Goal: Transaction & Acquisition: Obtain resource

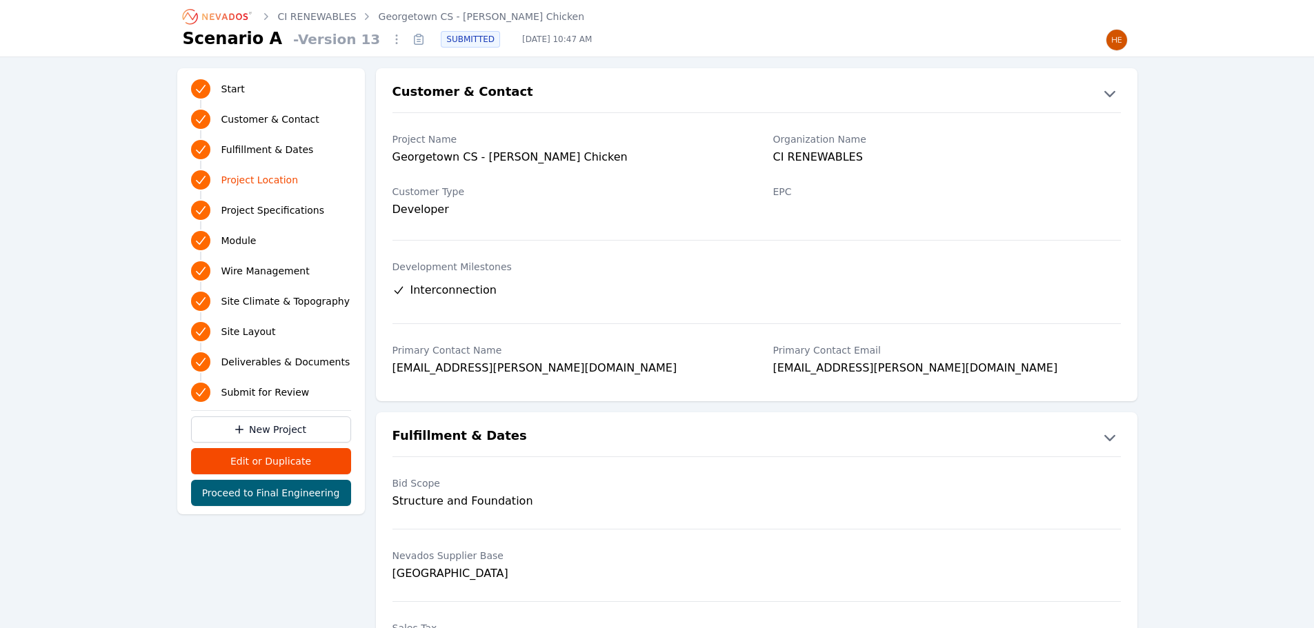
scroll to position [783, 0]
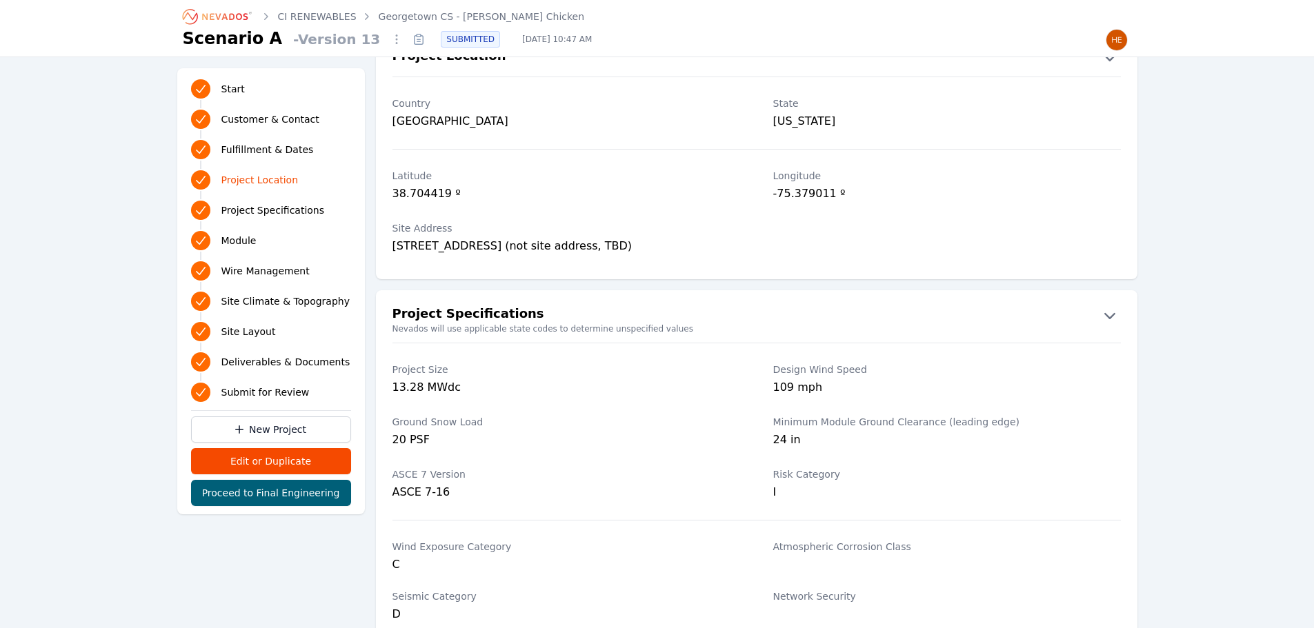
drag, startPoint x: 0, startPoint y: 0, endPoint x: 243, endPoint y: 17, distance: 243.4
click at [242, 19] on icon "Breadcrumb" at bounding box center [218, 17] width 76 height 22
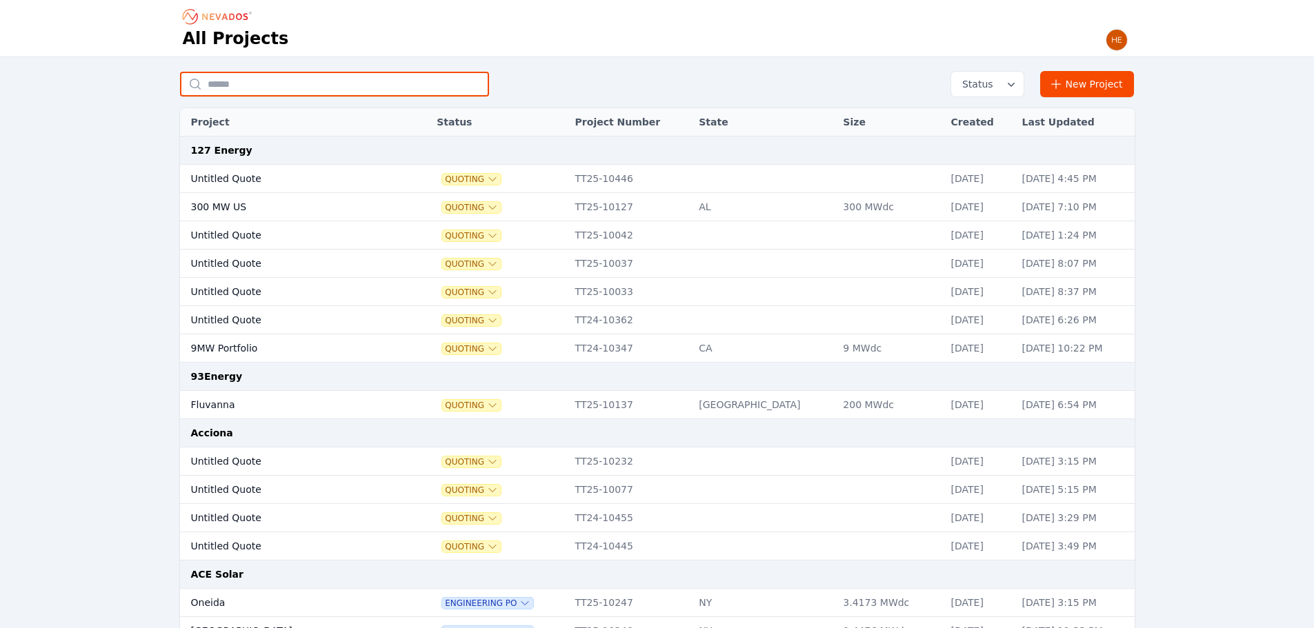
drag, startPoint x: 275, startPoint y: 86, endPoint x: 273, endPoint y: 77, distance: 9.2
click at [275, 86] on input "text" at bounding box center [334, 84] width 309 height 25
type input "**********"
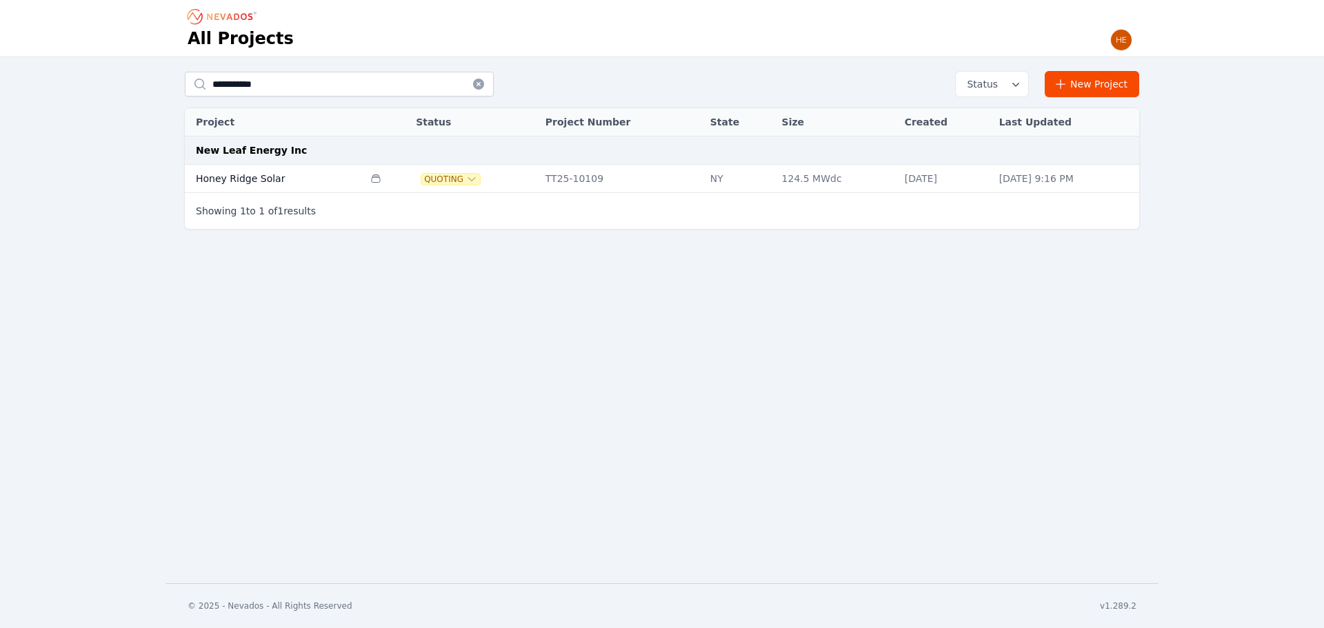
click at [250, 178] on td "Honey Ridge Solar" at bounding box center [274, 179] width 179 height 28
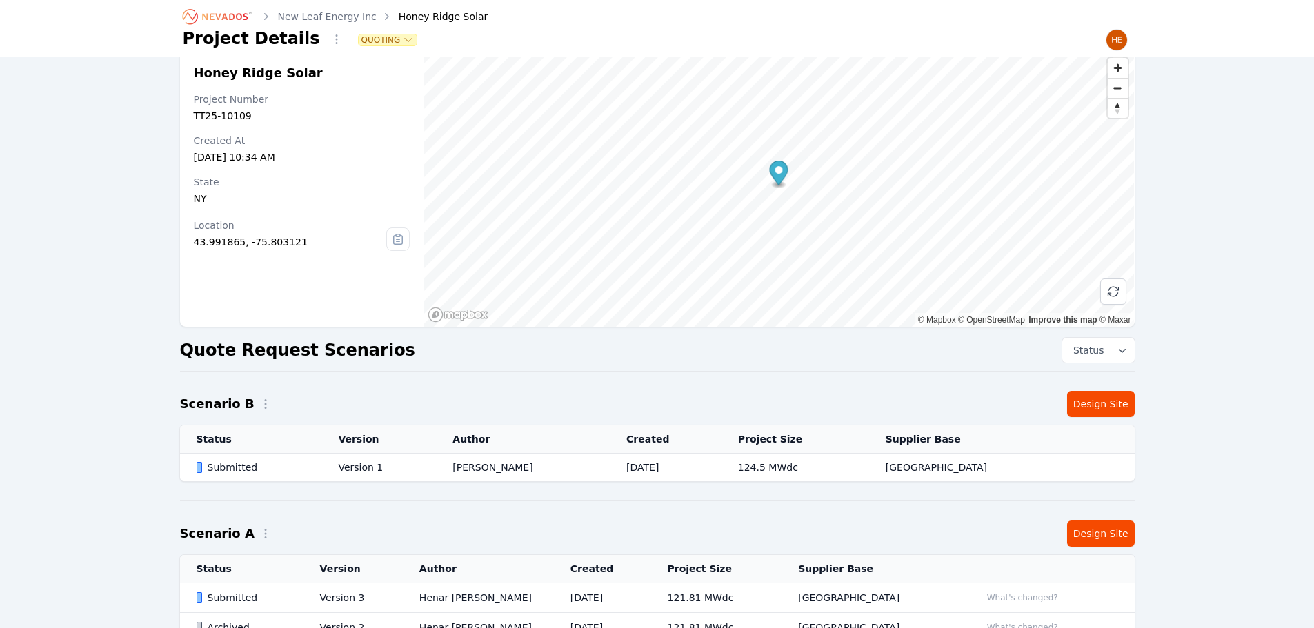
scroll to position [138, 0]
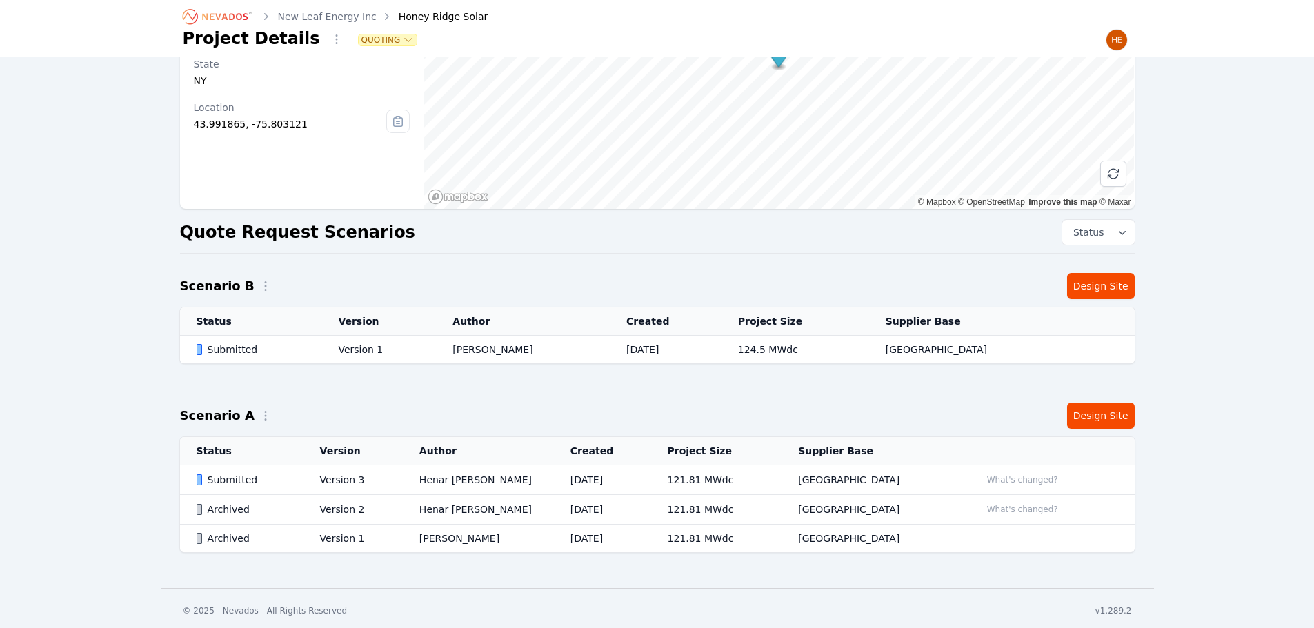
drag, startPoint x: 246, startPoint y: 479, endPoint x: 101, endPoint y: 450, distance: 147.0
click at [97, 444] on div "Honey Ridge Solar Project Number TT25-10109 Created At [DATE] 10:34 AM State [U…" at bounding box center [657, 249] width 1314 height 661
click at [224, 481] on div "Submitted" at bounding box center [247, 480] width 100 height 14
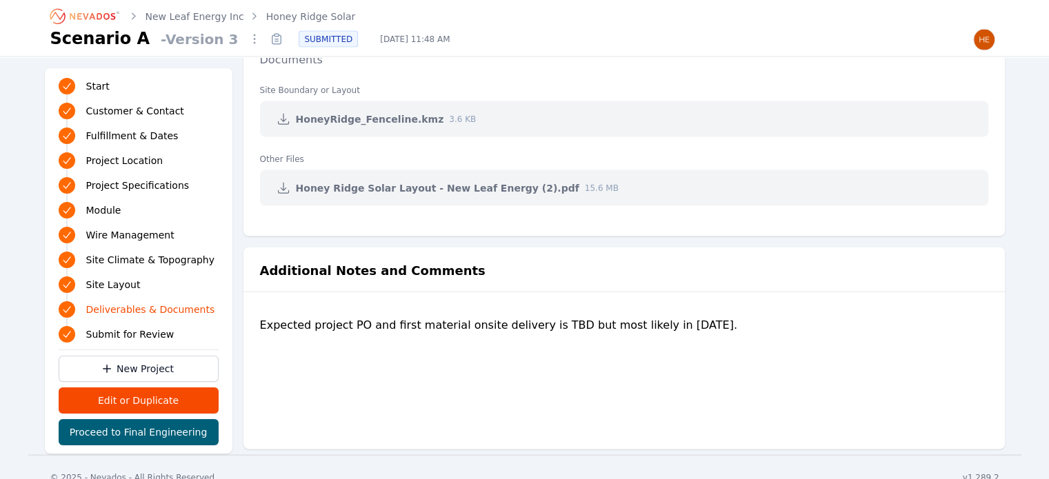
scroll to position [2876, 0]
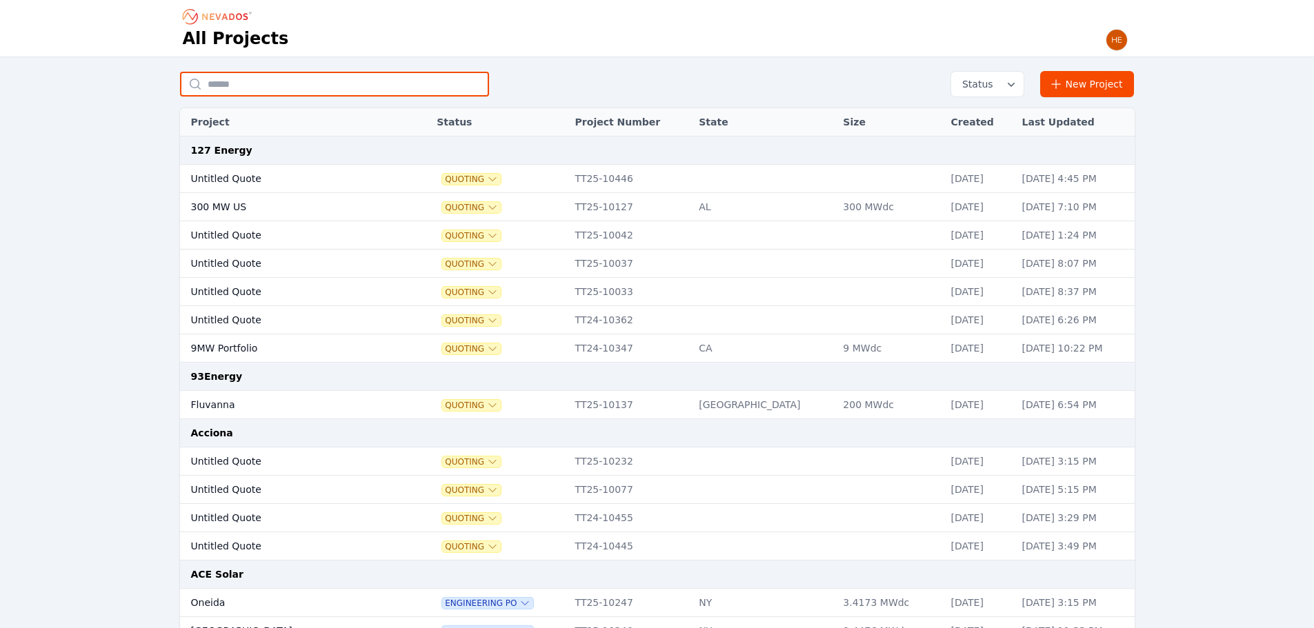
click at [321, 88] on input "text" at bounding box center [334, 84] width 309 height 25
type input "**********"
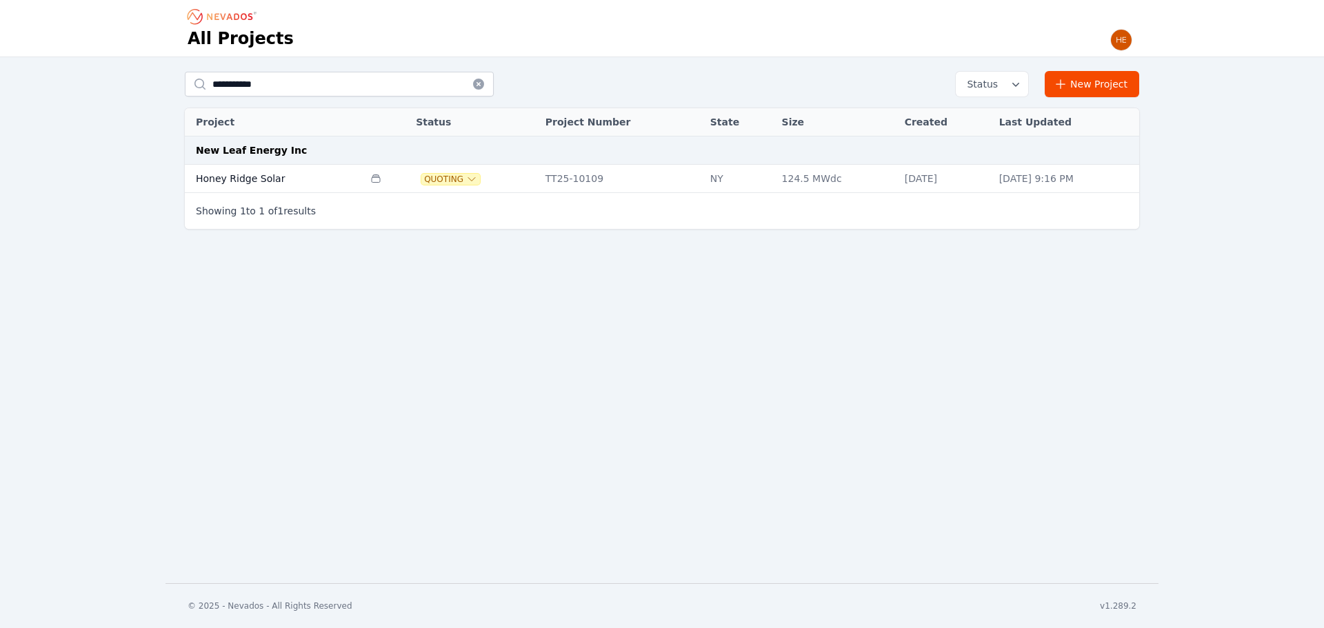
click at [255, 173] on td "Honey Ridge Solar" at bounding box center [274, 179] width 179 height 28
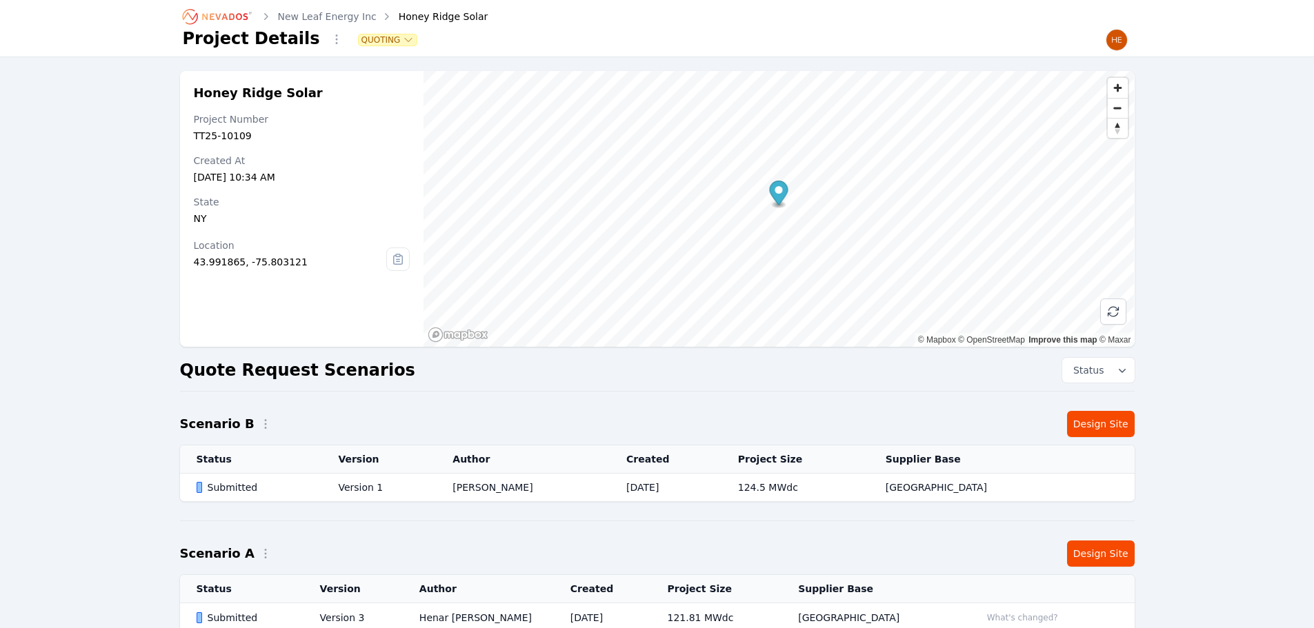
click at [239, 488] on div "Submitted" at bounding box center [256, 488] width 119 height 14
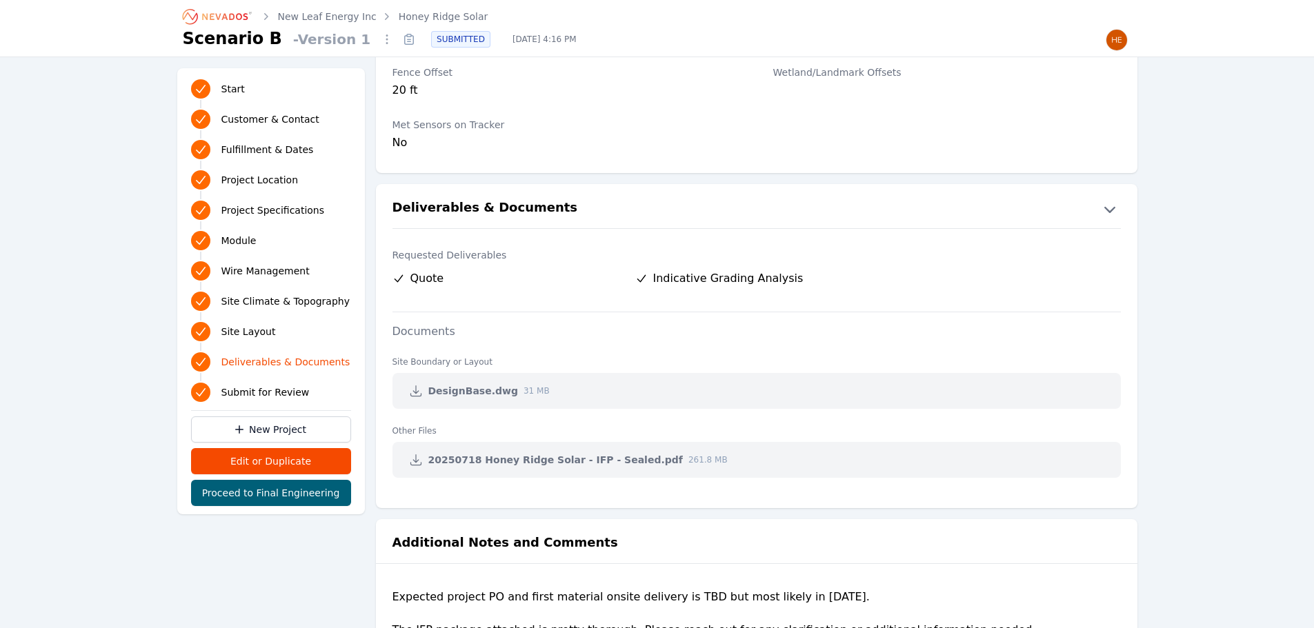
scroll to position [2621, 0]
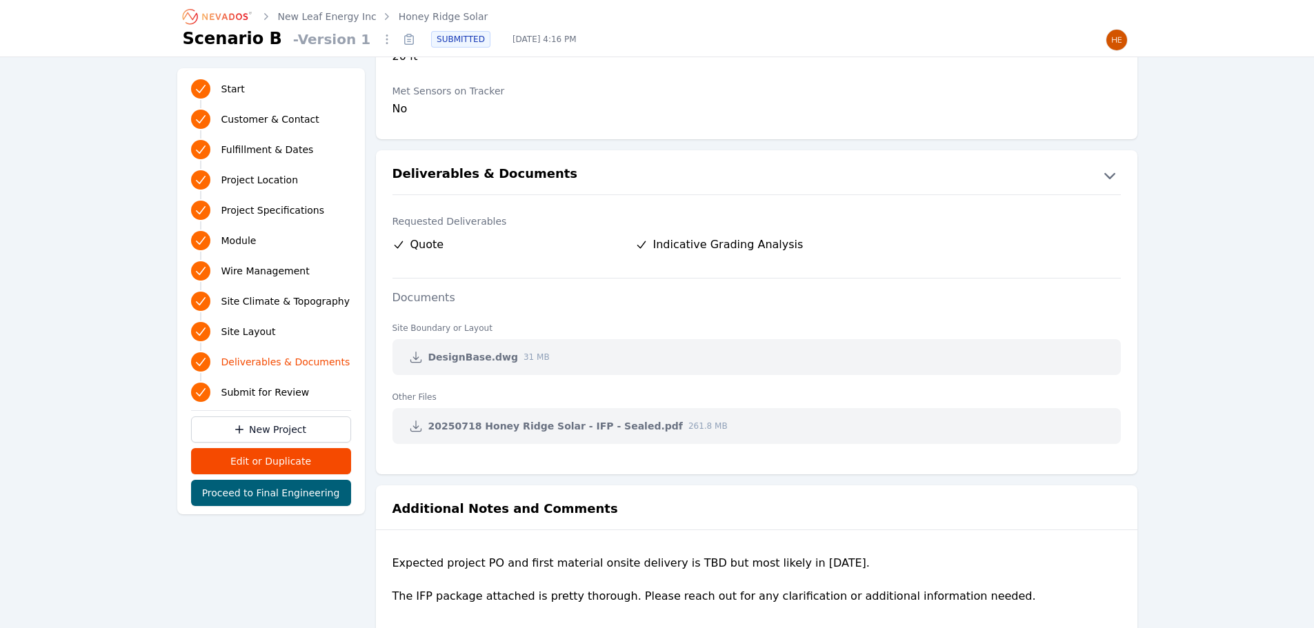
click at [790, 148] on section "Deliverables & Documents Requested Deliverables Quote Indicative Grading Analys…" at bounding box center [756, 312] width 761 height 335
click at [405, 40] on icon at bounding box center [409, 40] width 9 height 9
click at [411, 359] on icon at bounding box center [416, 357] width 14 height 14
click at [410, 425] on icon at bounding box center [416, 426] width 14 height 14
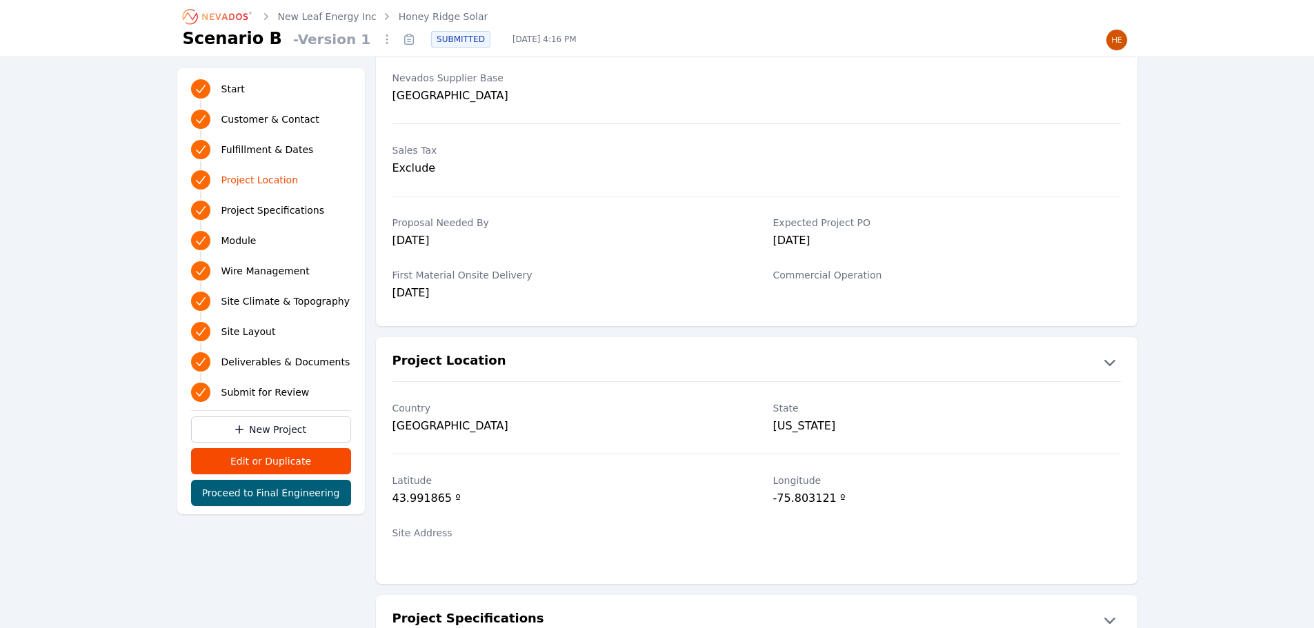
scroll to position [690, 0]
